Goal: Information Seeking & Learning: Understand process/instructions

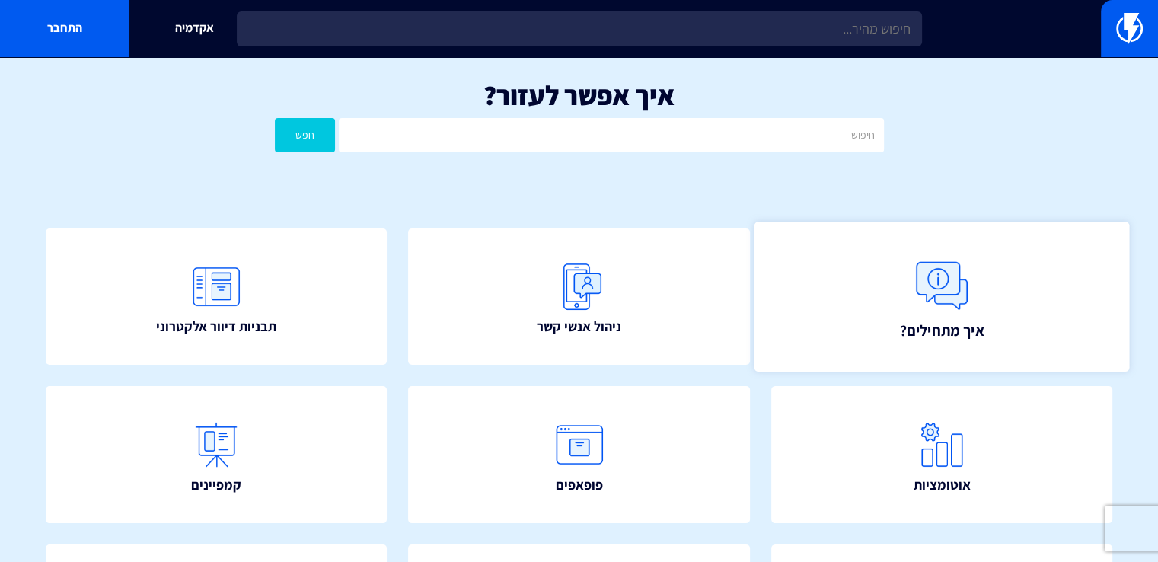
click at [931, 294] on img at bounding box center [941, 285] width 67 height 67
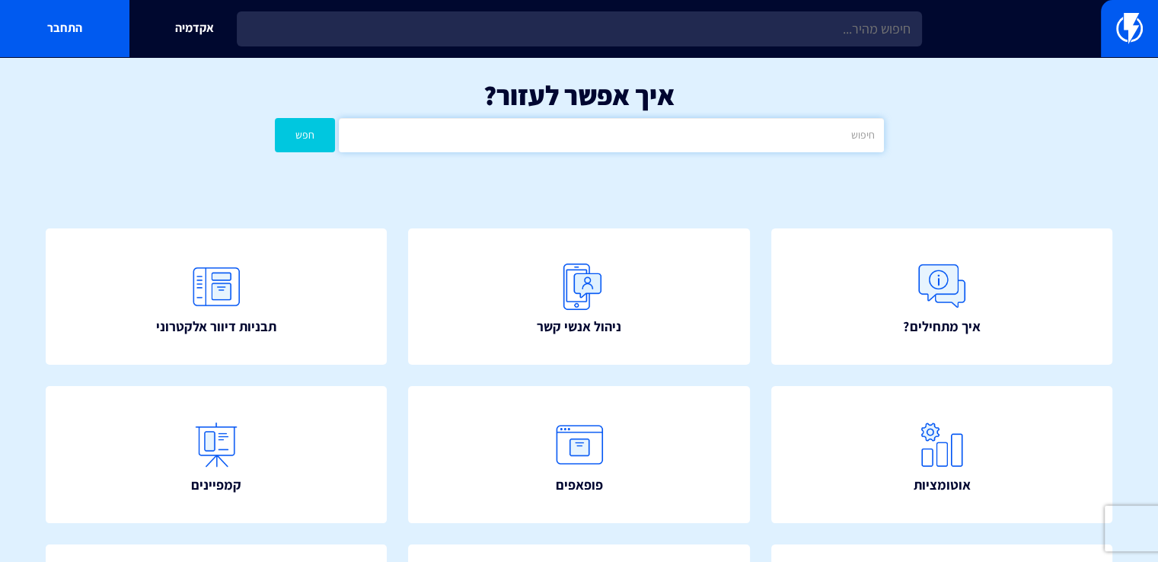
click at [691, 144] on input "text" at bounding box center [611, 135] width 544 height 34
type input "טריגר"
click at [275, 118] on button "חפש" at bounding box center [305, 135] width 61 height 34
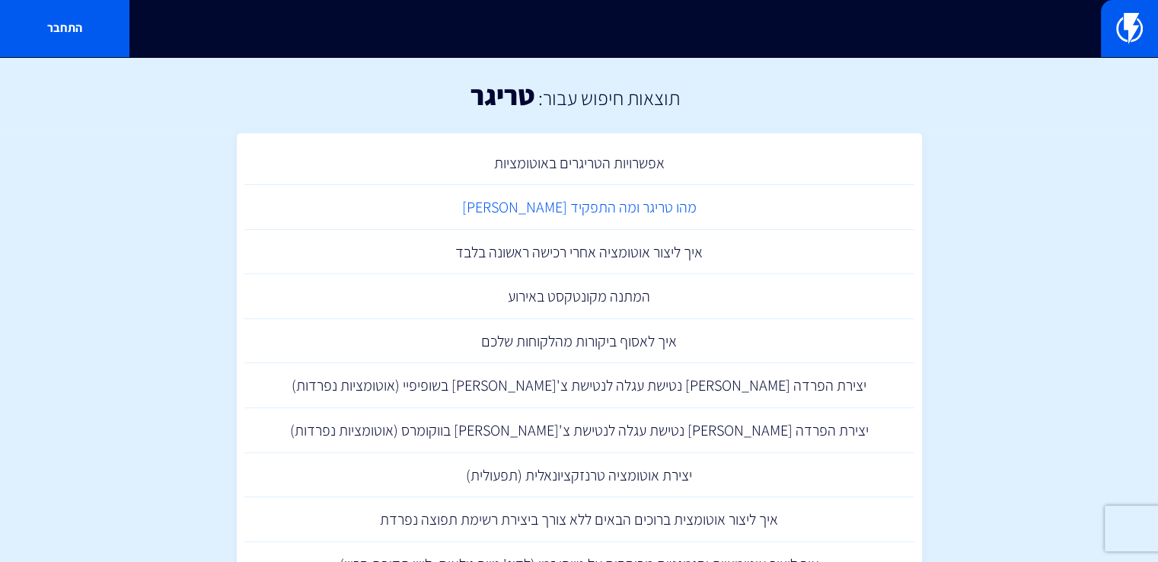
click at [616, 212] on link "מהו טריגר ומה התפקיד [PERSON_NAME]" at bounding box center [579, 207] width 670 height 45
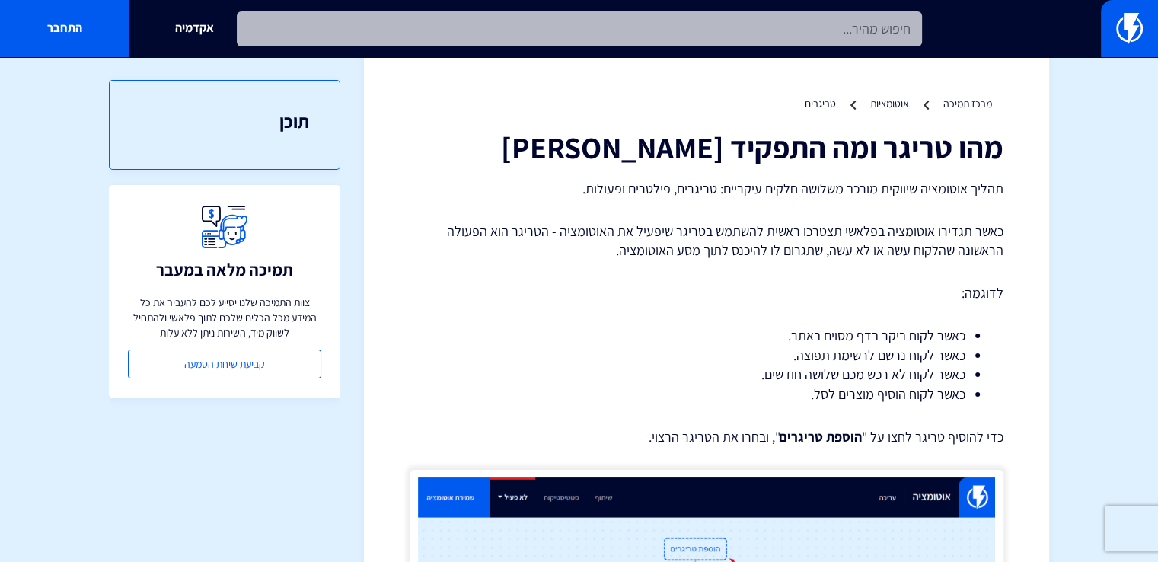
click at [817, 27] on input "text" at bounding box center [579, 28] width 685 height 35
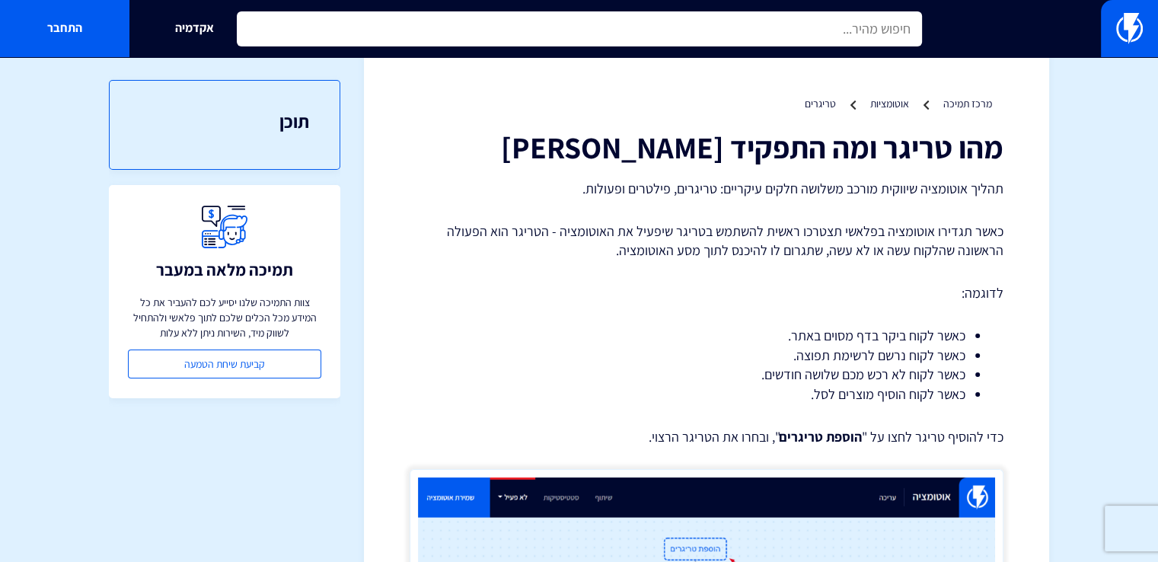
type input "ם"
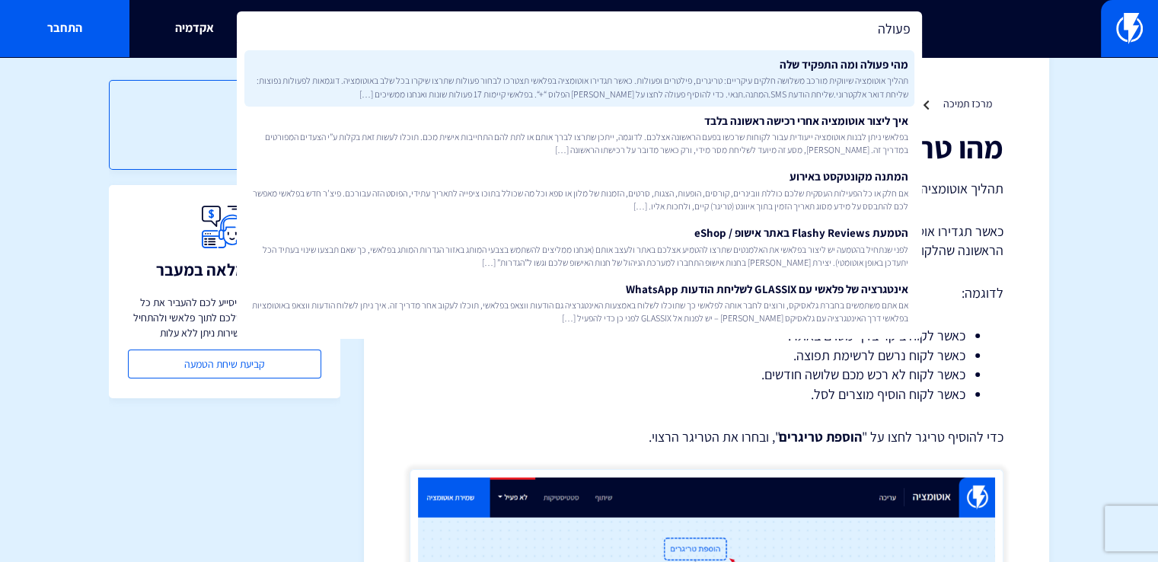
type input "פעולה"
click at [828, 75] on span "תהליך אוטומציה שיווקית מורכב משלושה חלקים עיקריים: טריגרים, פילטרים ופעולות. כא…" at bounding box center [579, 87] width 658 height 26
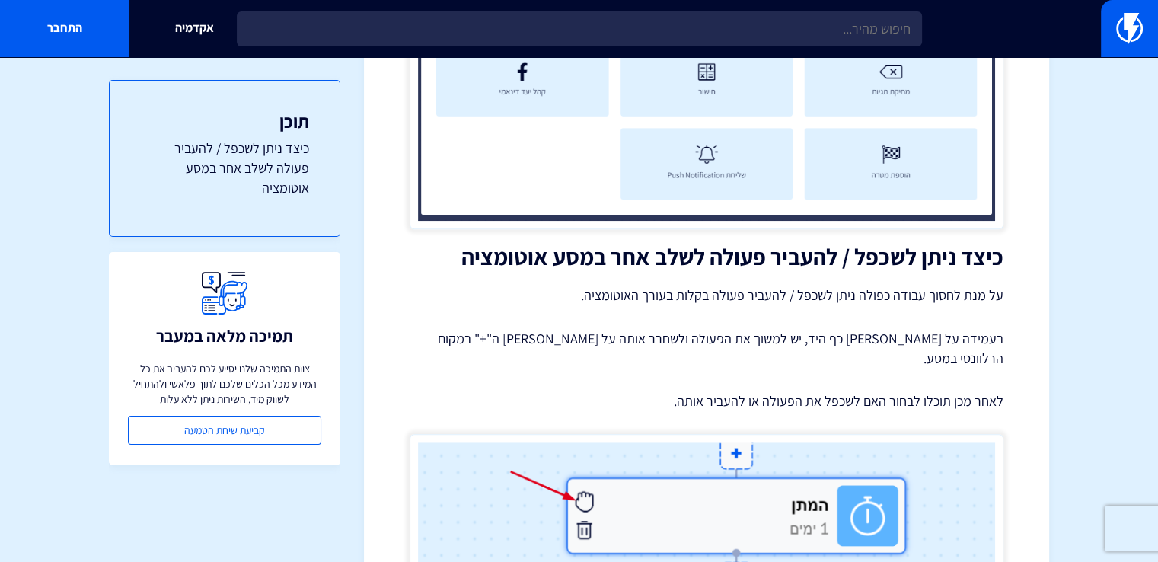
scroll to position [1293, 0]
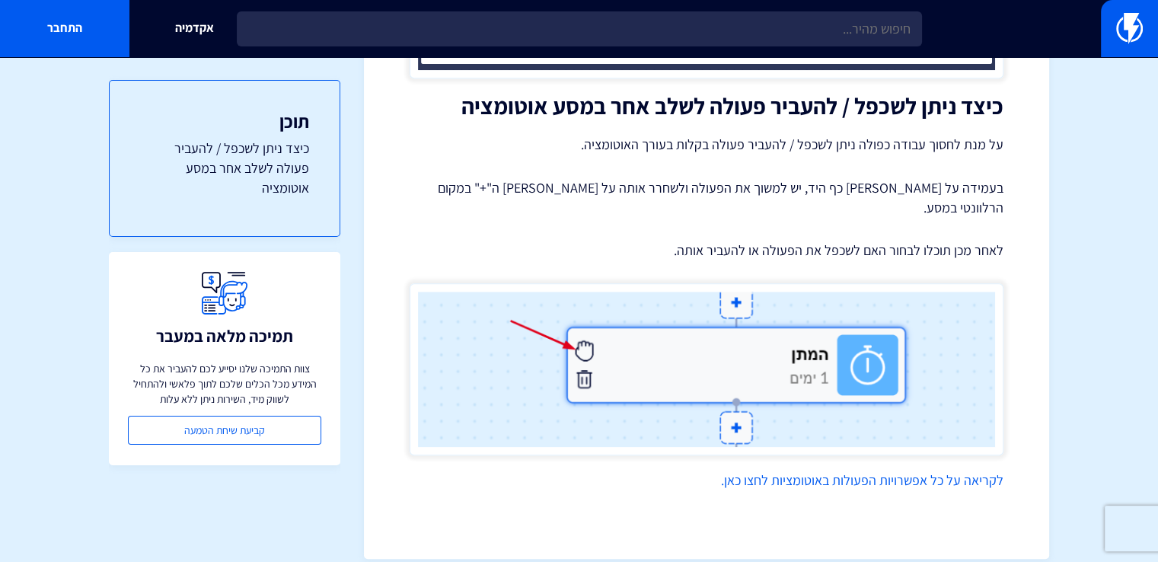
click at [879, 471] on link "לקריאה על כל אפשרויות הפעולות באוטומציות לחצו כאן." at bounding box center [862, 480] width 282 height 18
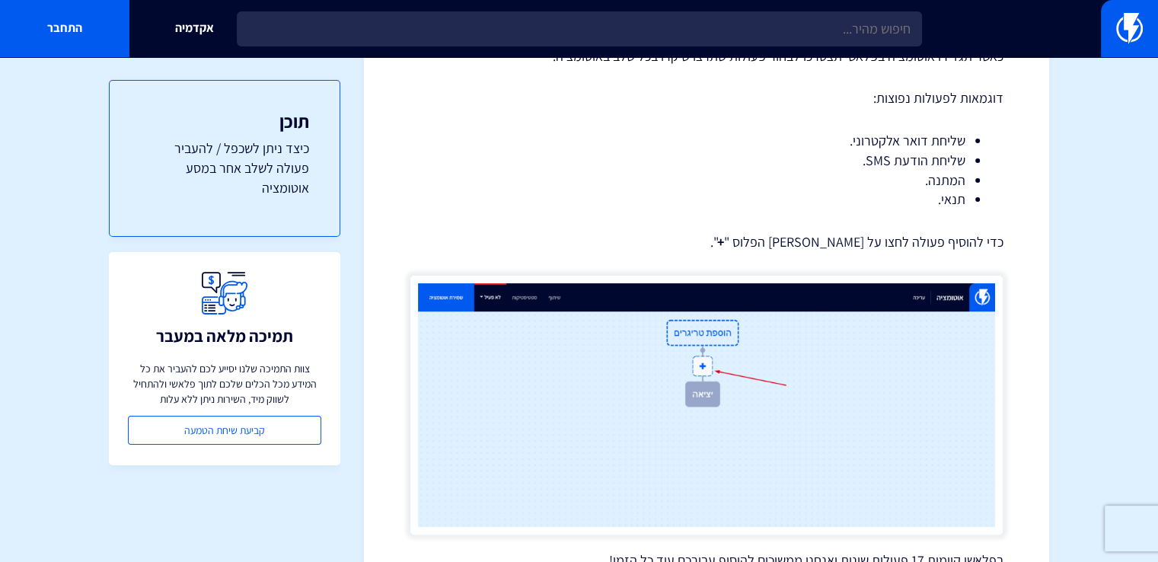
scroll to position [152, 0]
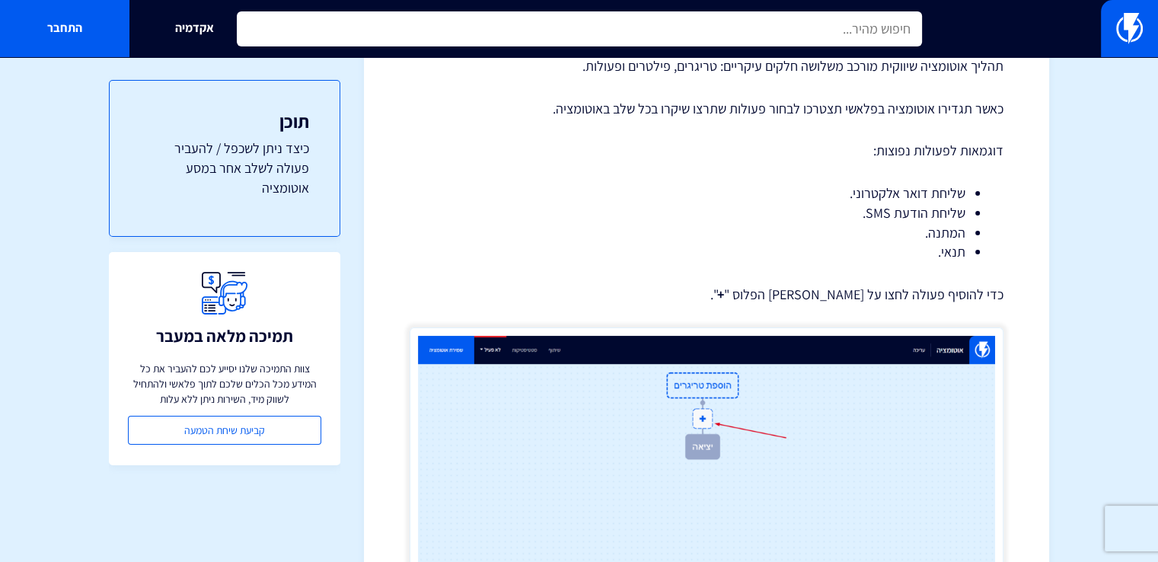
click at [696, 34] on input "text" at bounding box center [579, 28] width 685 height 35
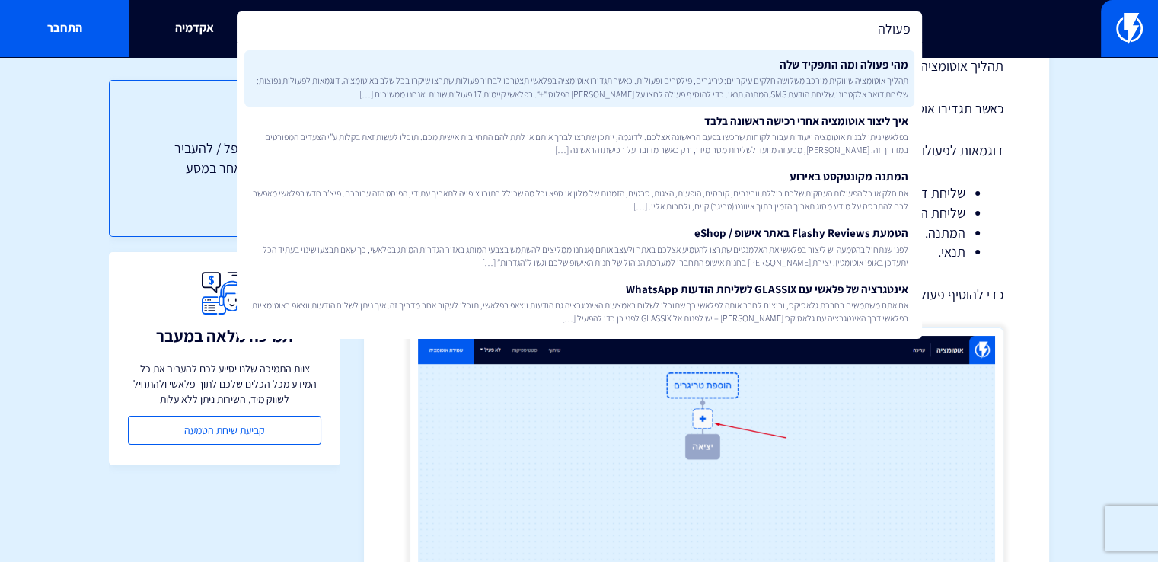
type input "פעולה"
click at [753, 77] on span "תהליך אוטומציה שיווקית מורכב משלושה חלקים עיקריים: טריגרים, פילטרים ופעולות. כא…" at bounding box center [579, 87] width 658 height 26
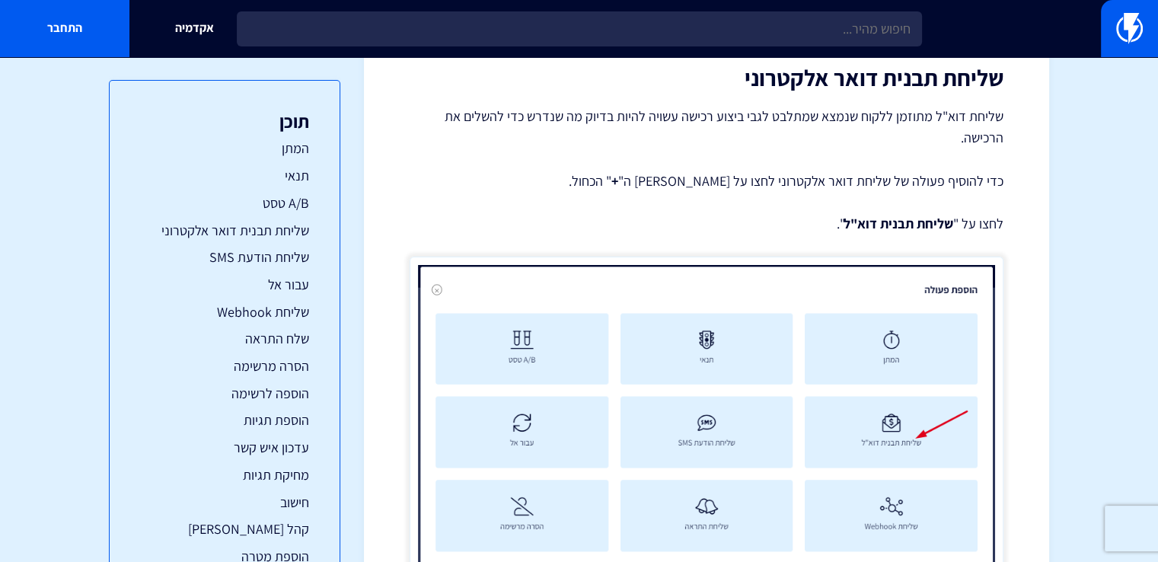
scroll to position [4796, 0]
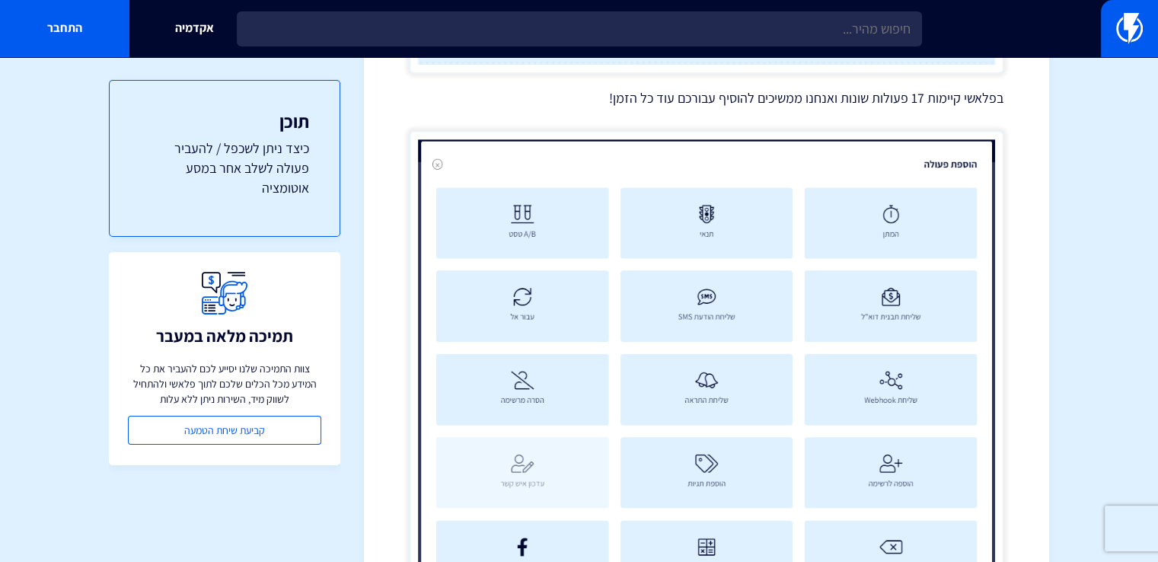
scroll to position [761, 0]
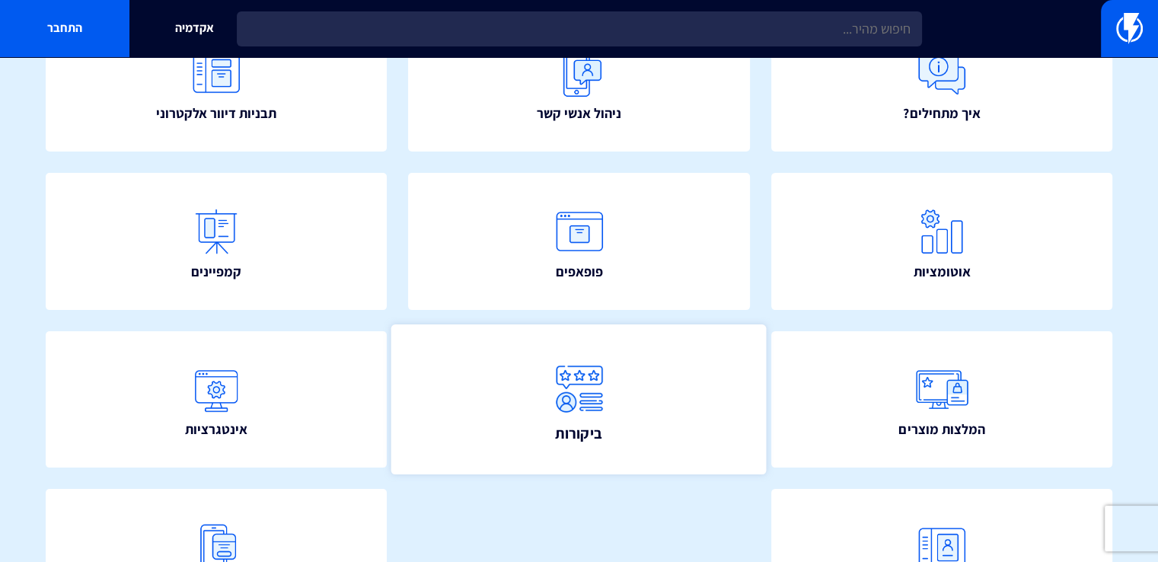
scroll to position [305, 0]
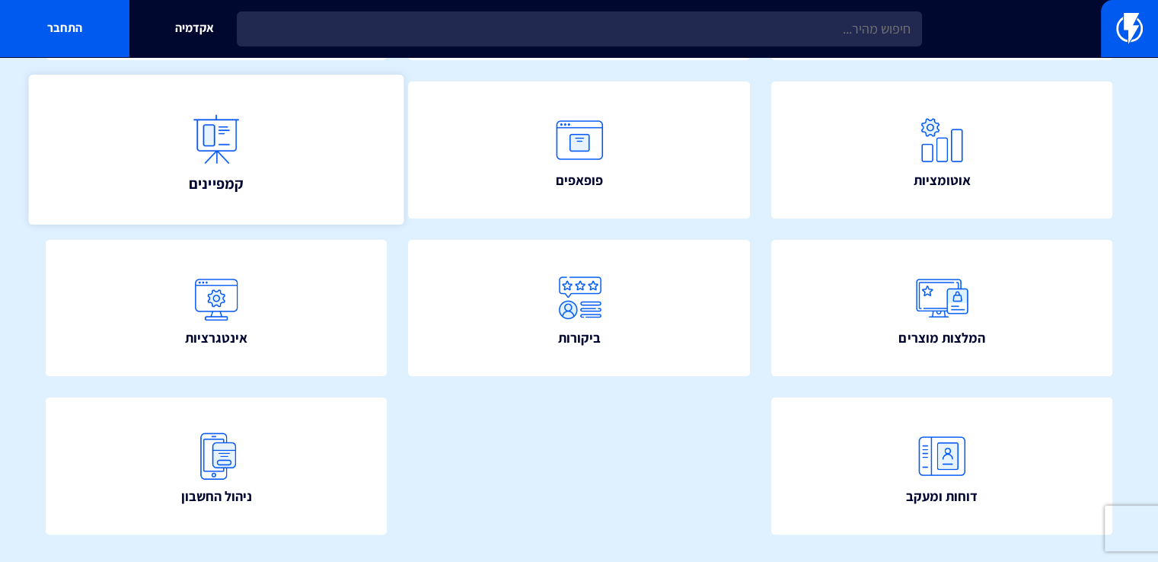
click at [262, 205] on link "קמפיינים" at bounding box center [216, 150] width 375 height 150
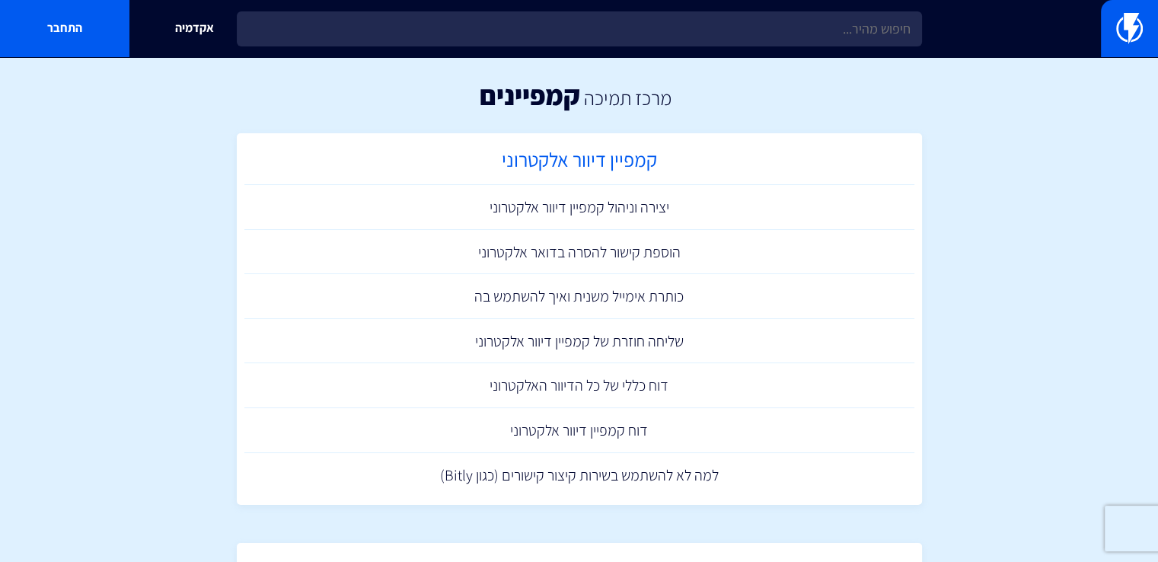
click at [618, 156] on h2 "קמפיין דיוור אלקטרוני" at bounding box center [579, 163] width 655 height 30
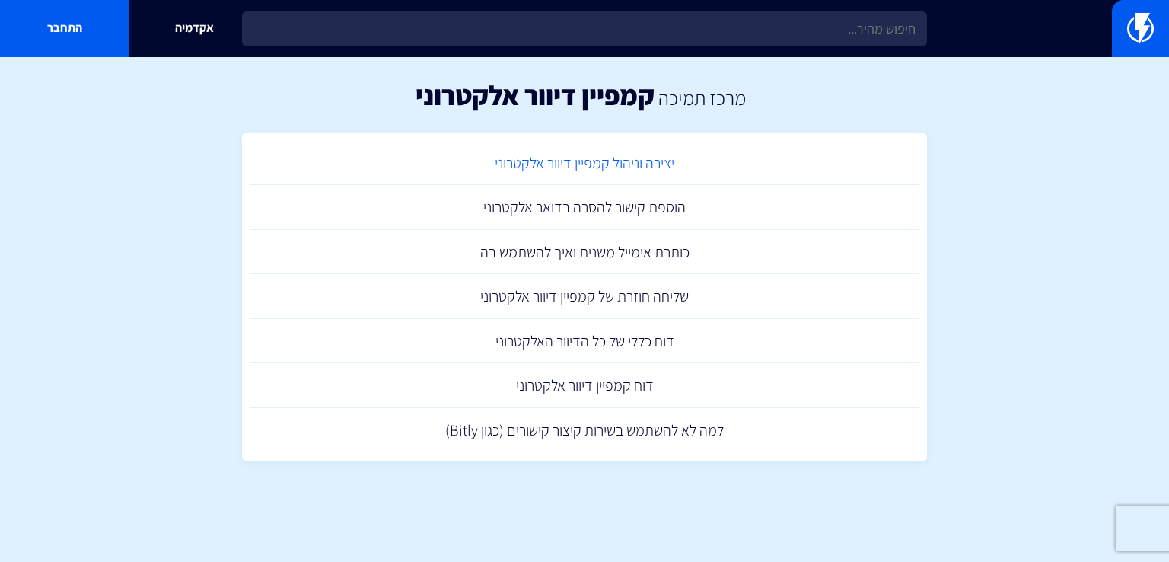
click at [636, 171] on link "יצירה וניהול קמפיין דיוור אלקטרוני" at bounding box center [585, 163] width 670 height 45
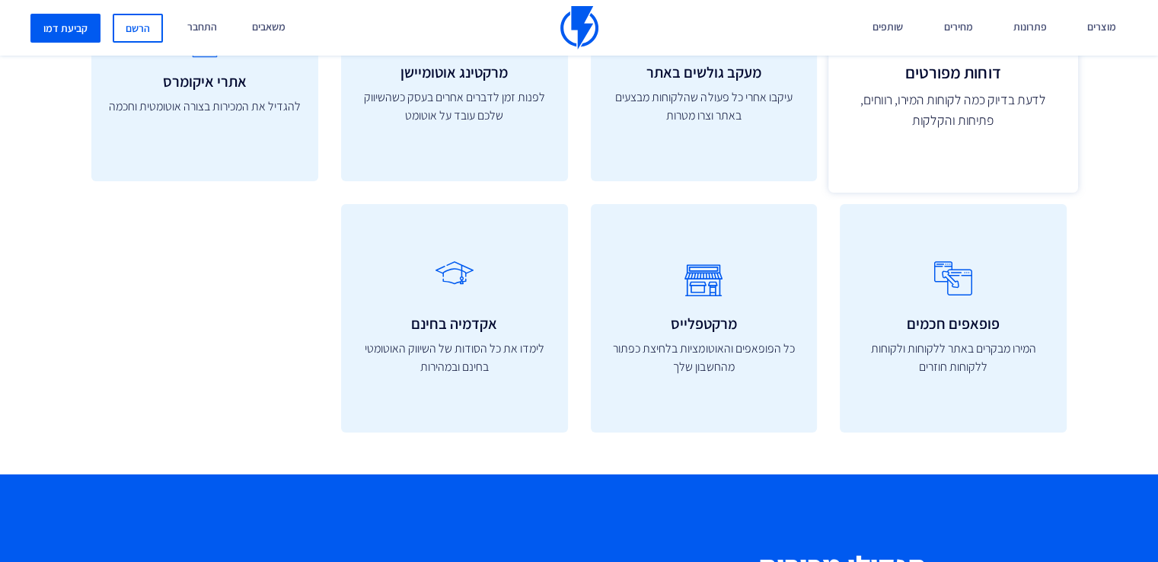
scroll to position [5213, 0]
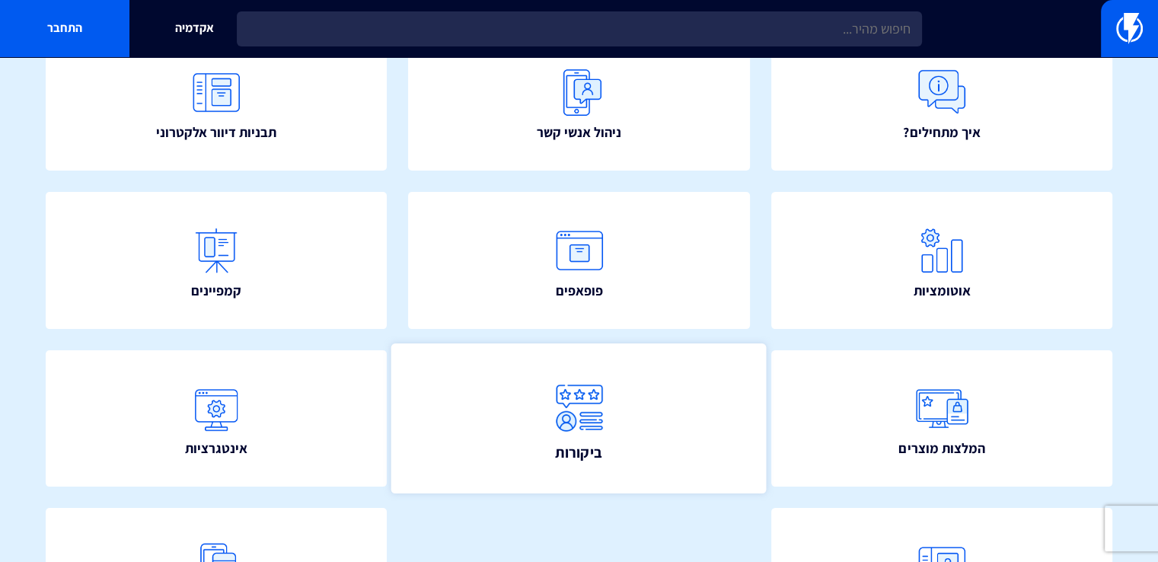
scroll to position [192, 0]
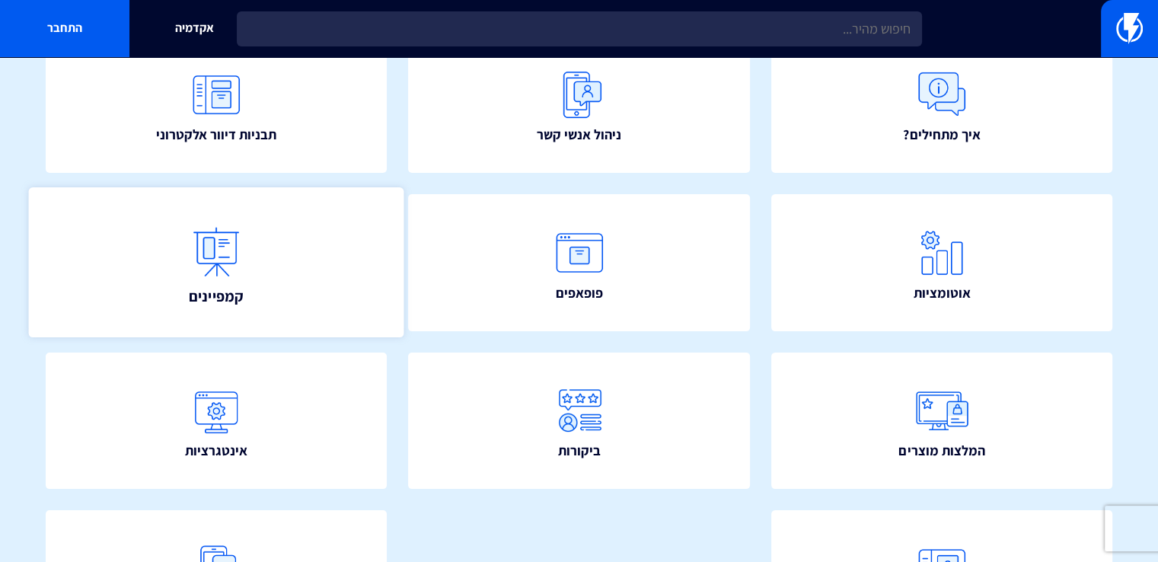
click at [256, 249] on link "קמפיינים" at bounding box center [216, 262] width 375 height 150
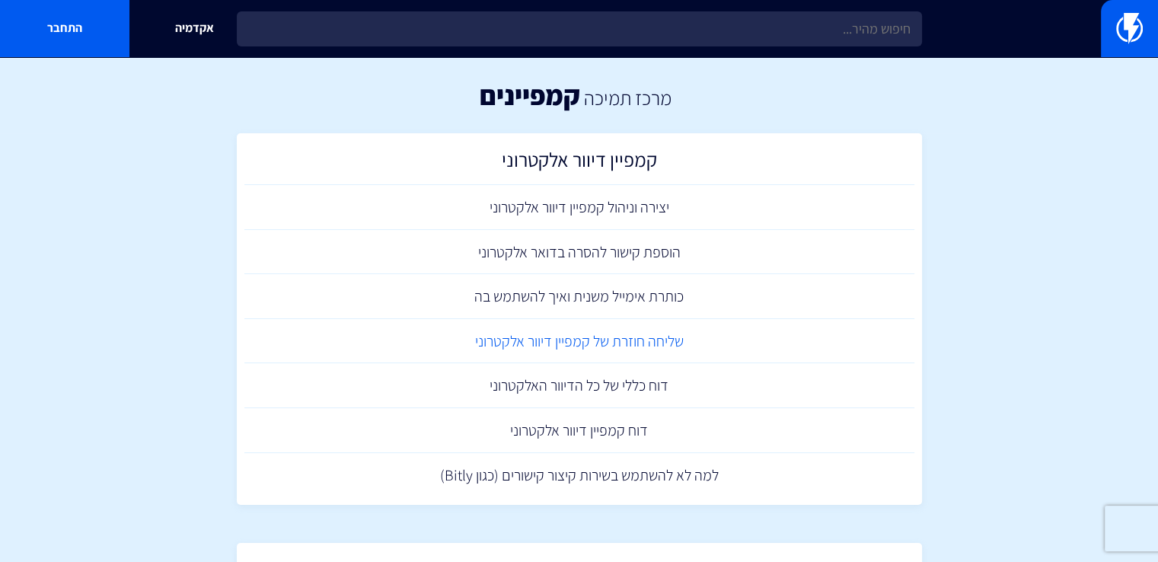
click at [633, 337] on link "שליחה חוזרת של קמפיין דיוור אלקטרוני" at bounding box center [579, 341] width 670 height 45
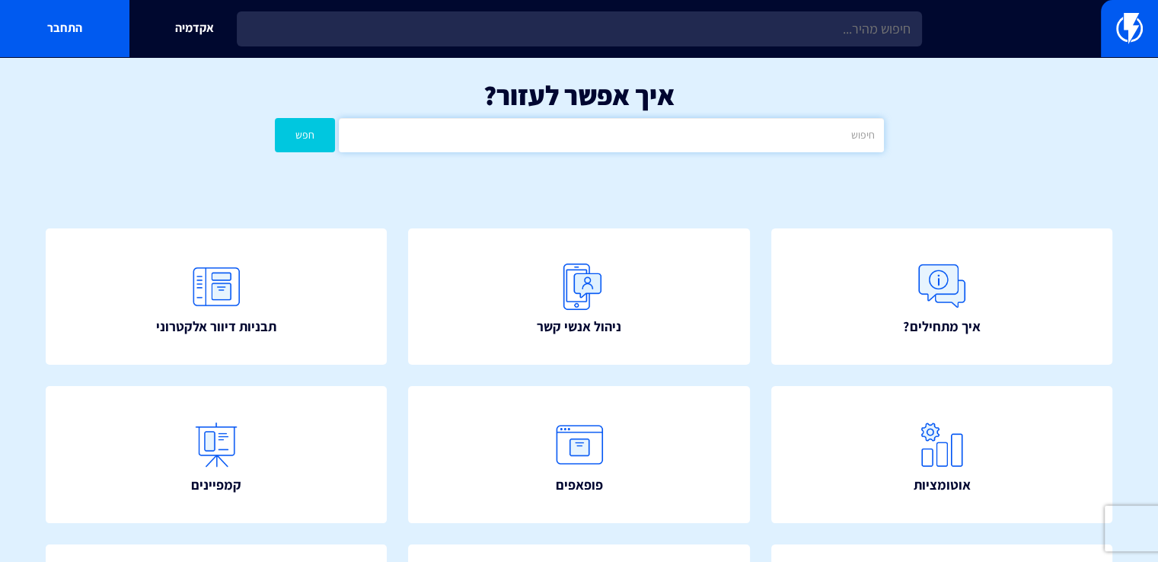
click at [689, 135] on input "text" at bounding box center [611, 135] width 544 height 34
type input "ק"
type input "חתך"
click at [275, 118] on button "חפש" at bounding box center [305, 135] width 61 height 34
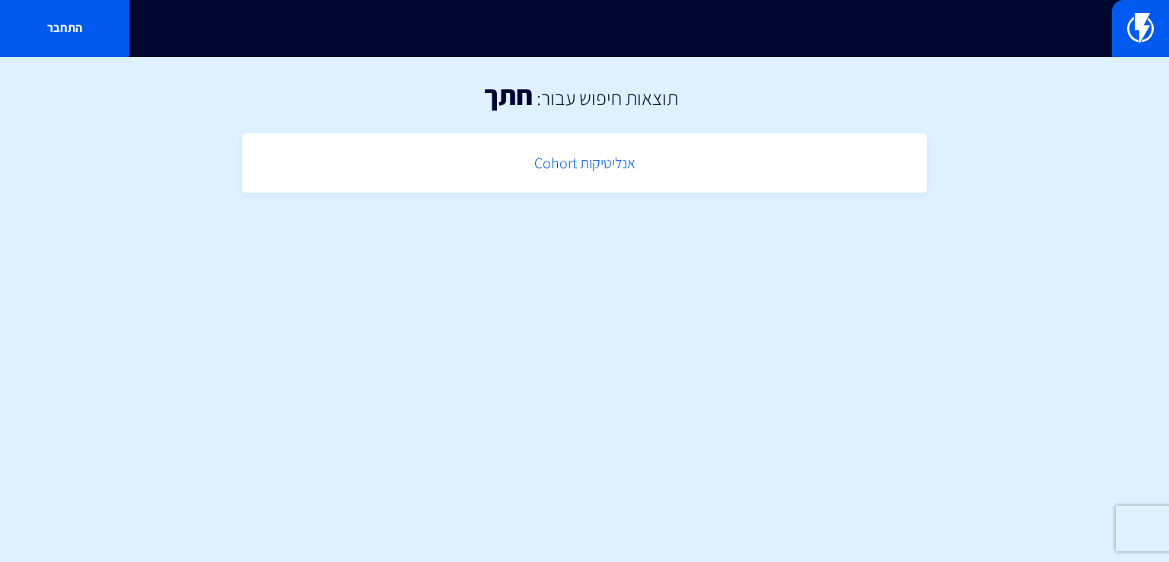
click at [623, 155] on link "אנליטיקות Cohort" at bounding box center [585, 163] width 670 height 45
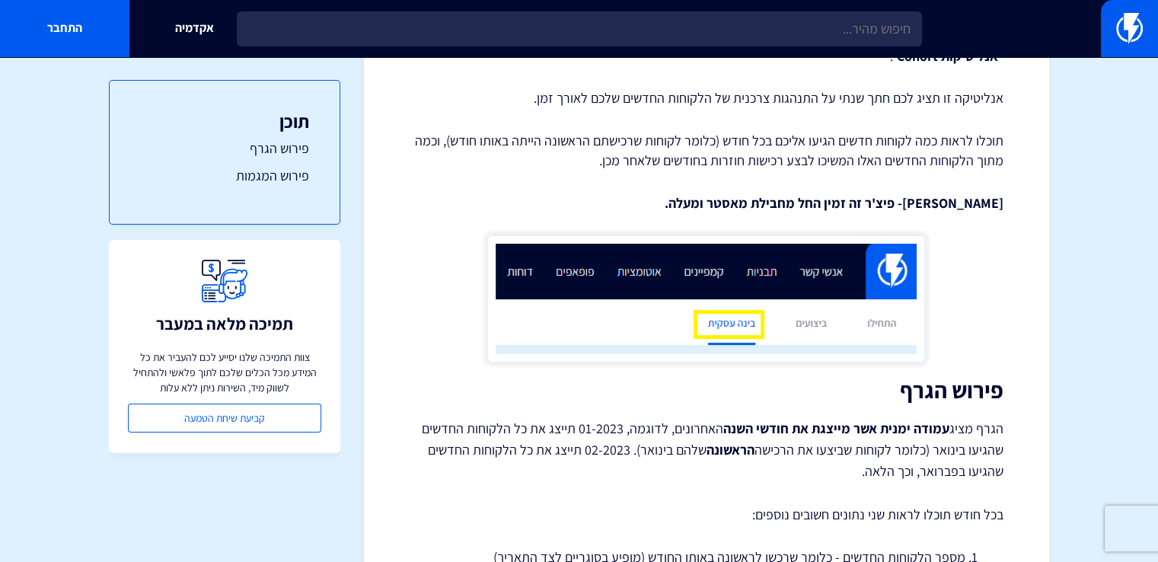
scroll to position [121, 0]
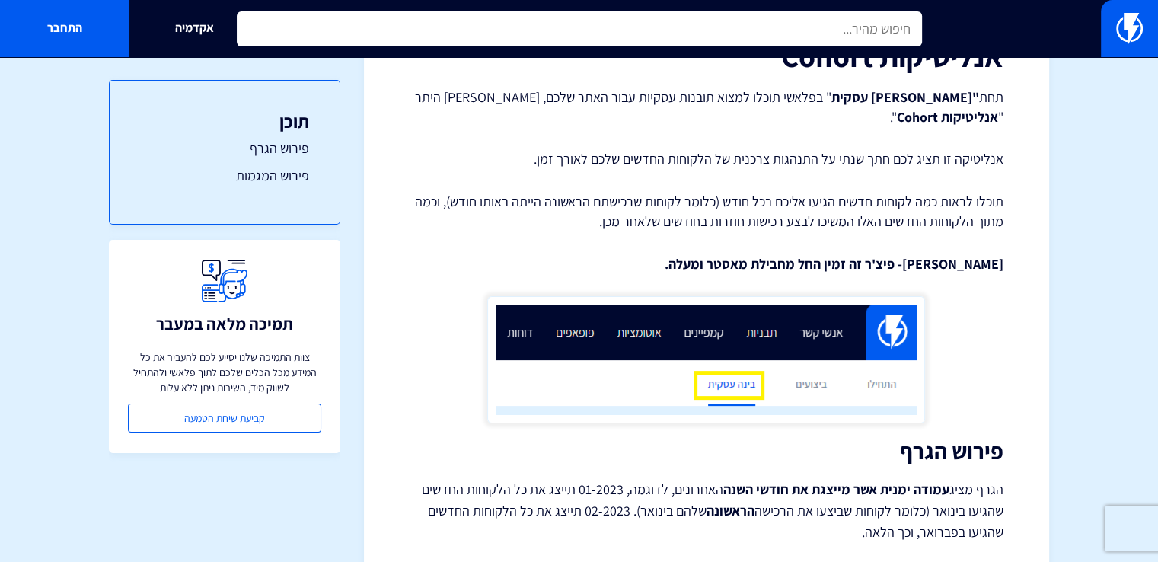
click at [752, 24] on input "text" at bounding box center [579, 28] width 685 height 35
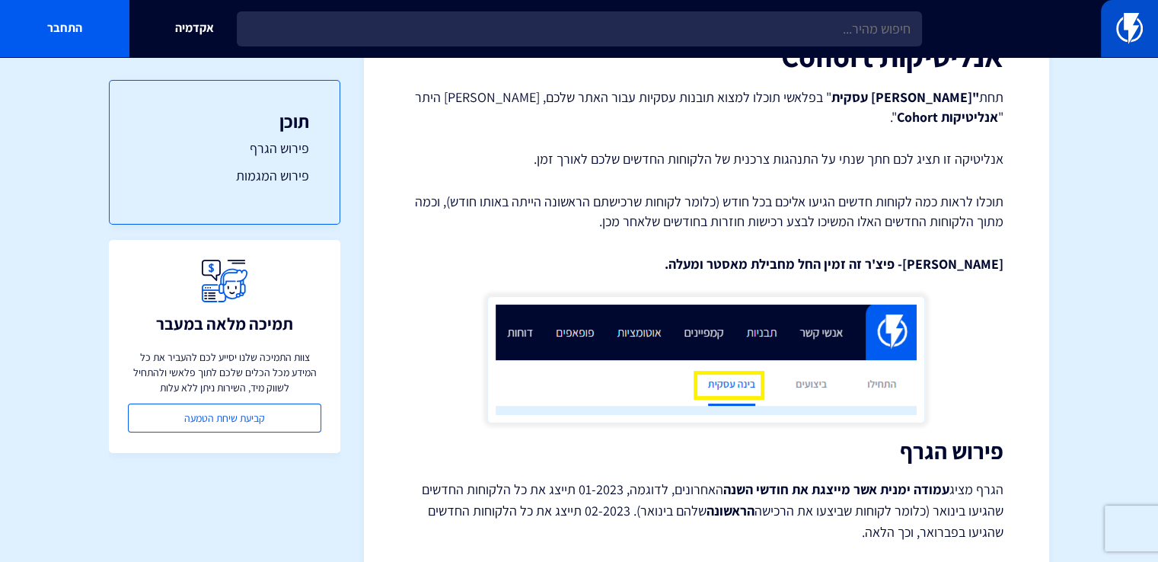
click at [1112, 54] on link at bounding box center [1129, 28] width 57 height 57
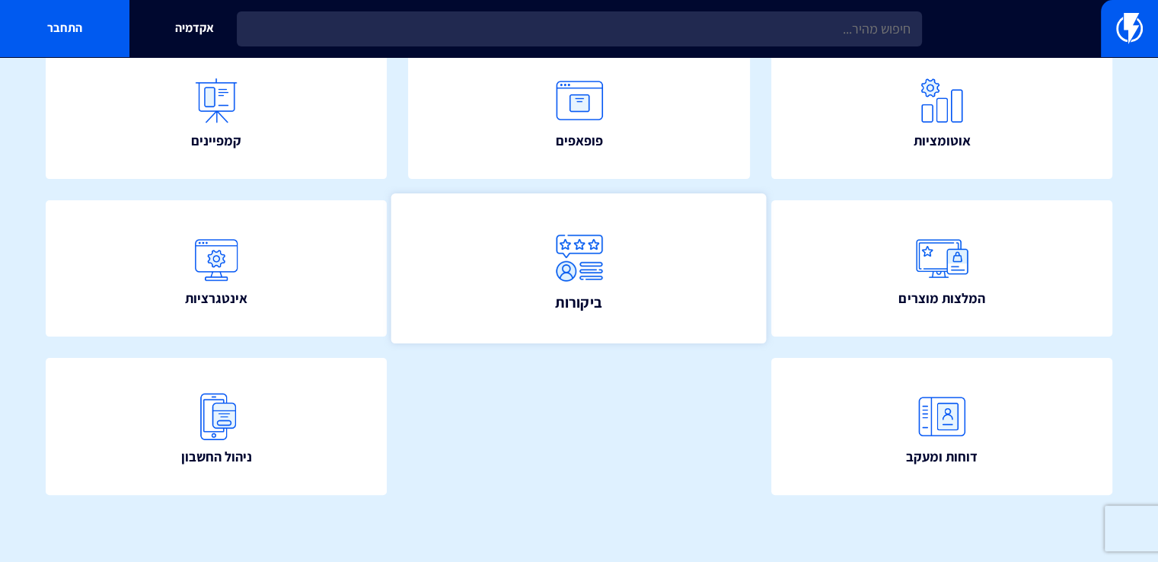
scroll to position [116, 0]
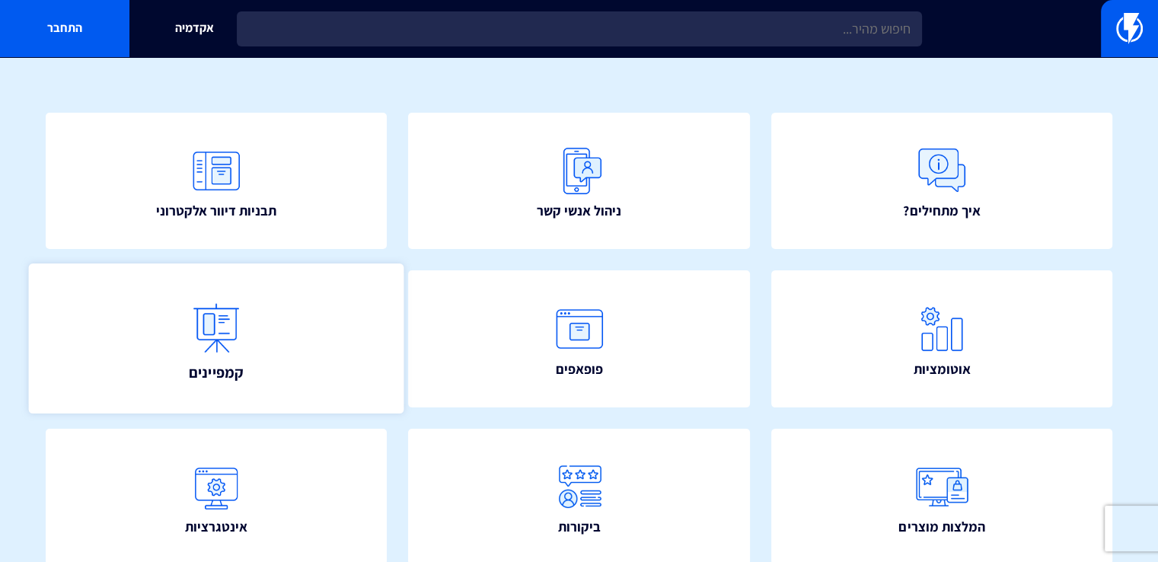
click at [311, 340] on link "קמפיינים" at bounding box center [216, 338] width 375 height 150
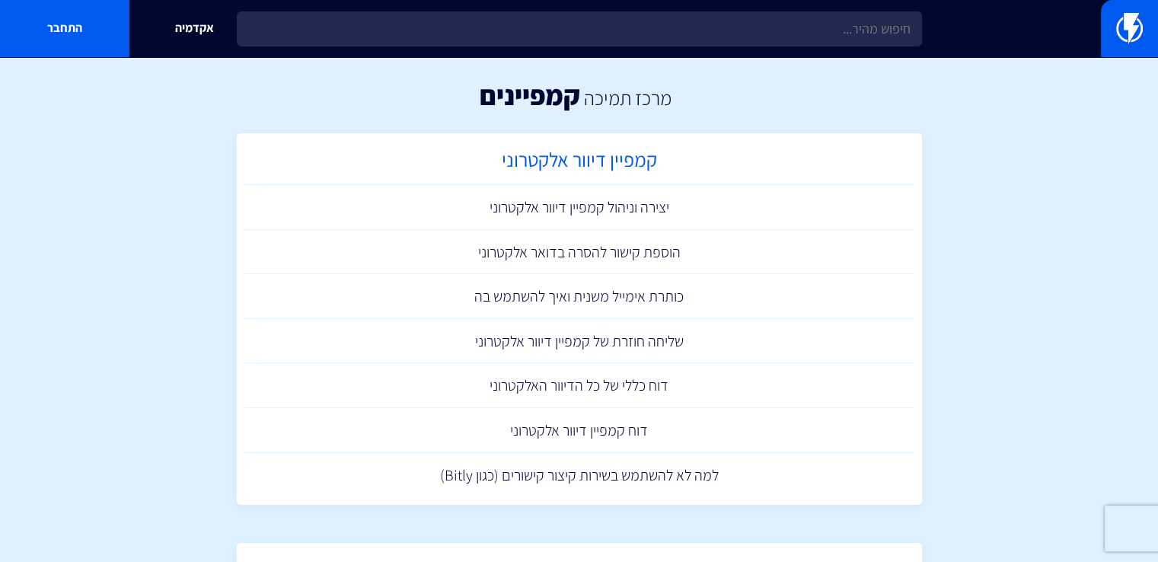
click at [586, 167] on h2 "קמפיין דיוור אלקטרוני" at bounding box center [579, 163] width 655 height 30
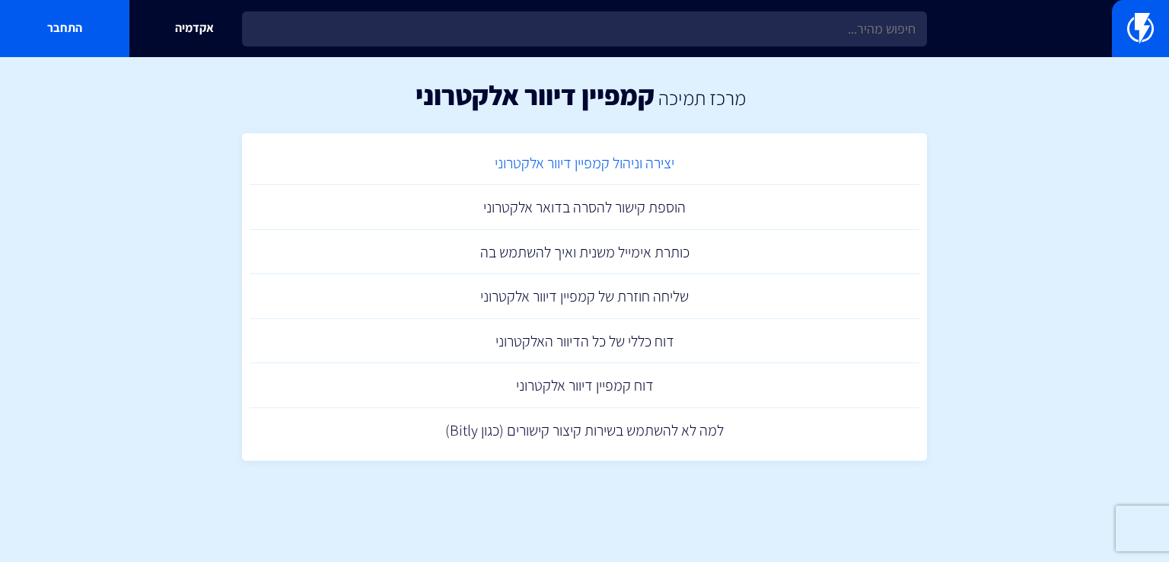
click at [614, 167] on link "יצירה וניהול קמפיין דיוור אלקטרוני" at bounding box center [585, 163] width 670 height 45
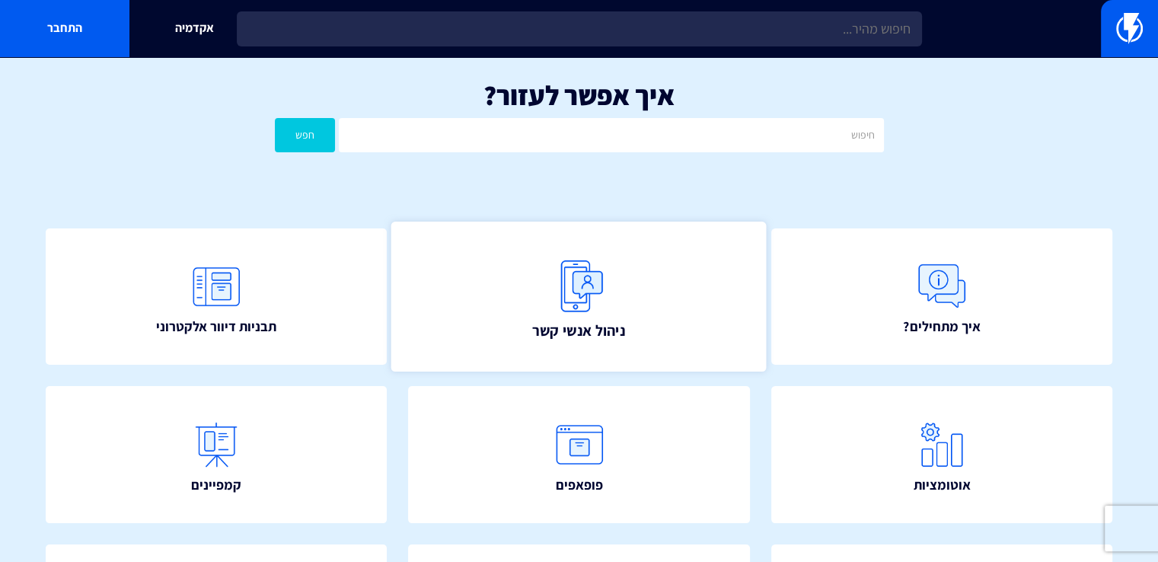
click at [644, 292] on link "ניהול אנשי קשר" at bounding box center [578, 297] width 375 height 150
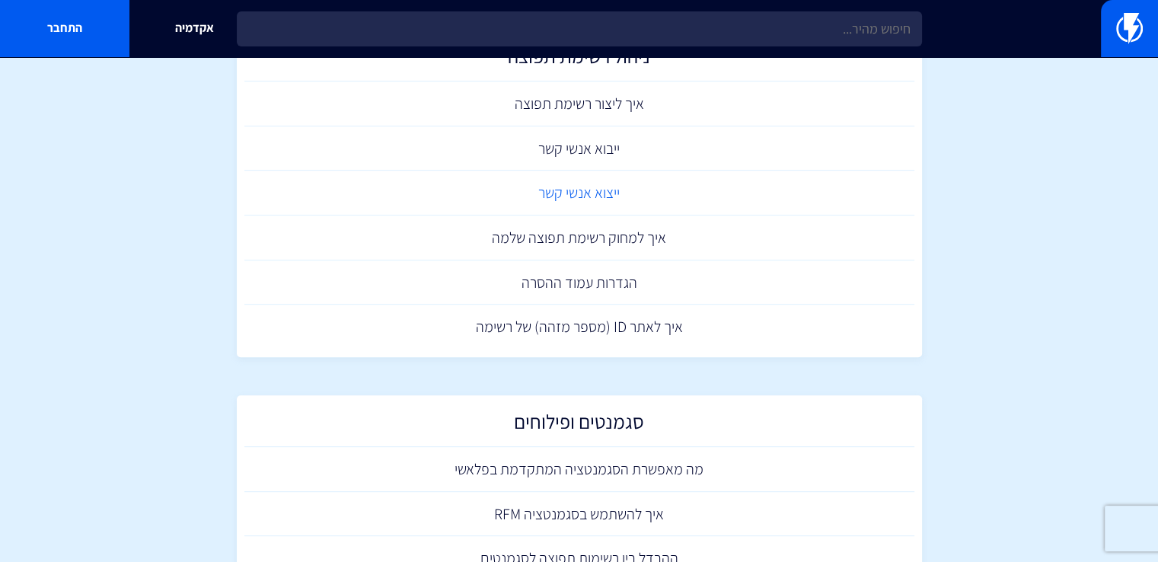
scroll to position [721, 0]
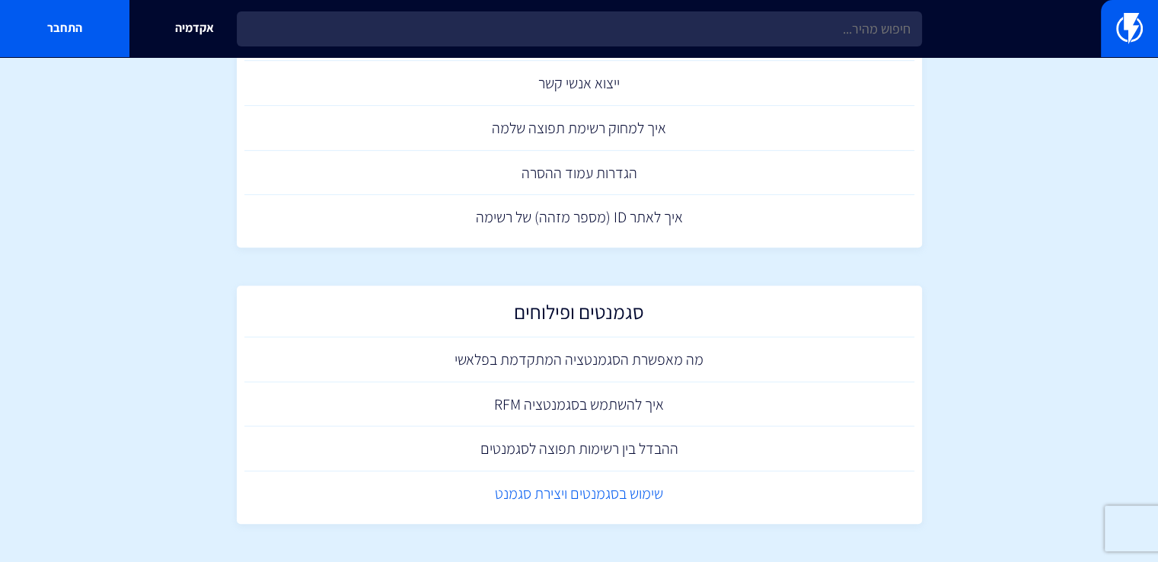
click at [626, 502] on link "שימוש בסגמנטים ויצירת סגמנט" at bounding box center [579, 493] width 670 height 45
